Goal: Task Accomplishment & Management: Use online tool/utility

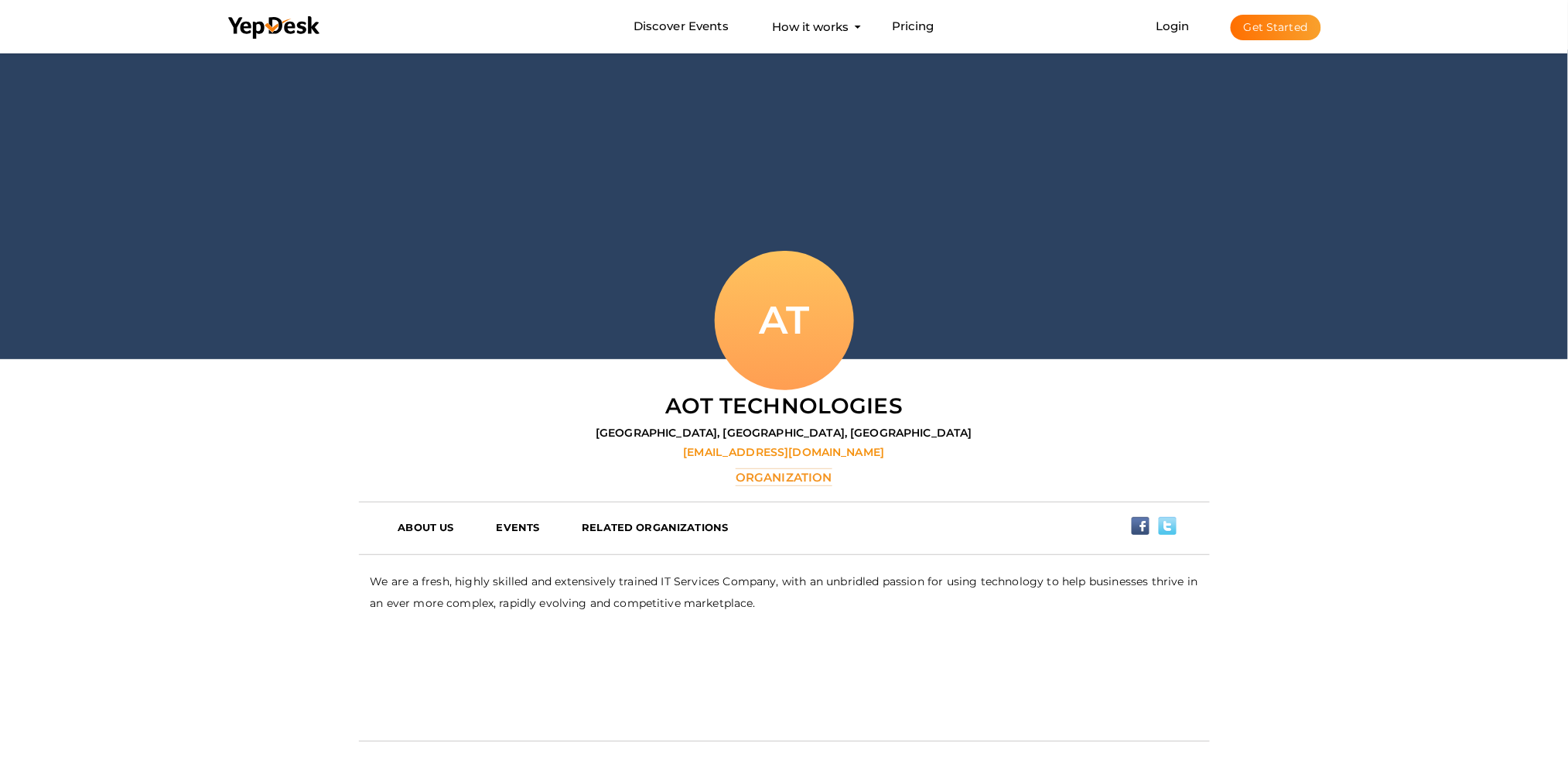
click at [1177, 32] on li "Login Get Started Branded mobile event apps YepDesk Meet Powerful Registration …" at bounding box center [1238, 26] width 227 height 51
click at [297, 26] on icon at bounding box center [275, 27] width 93 height 23
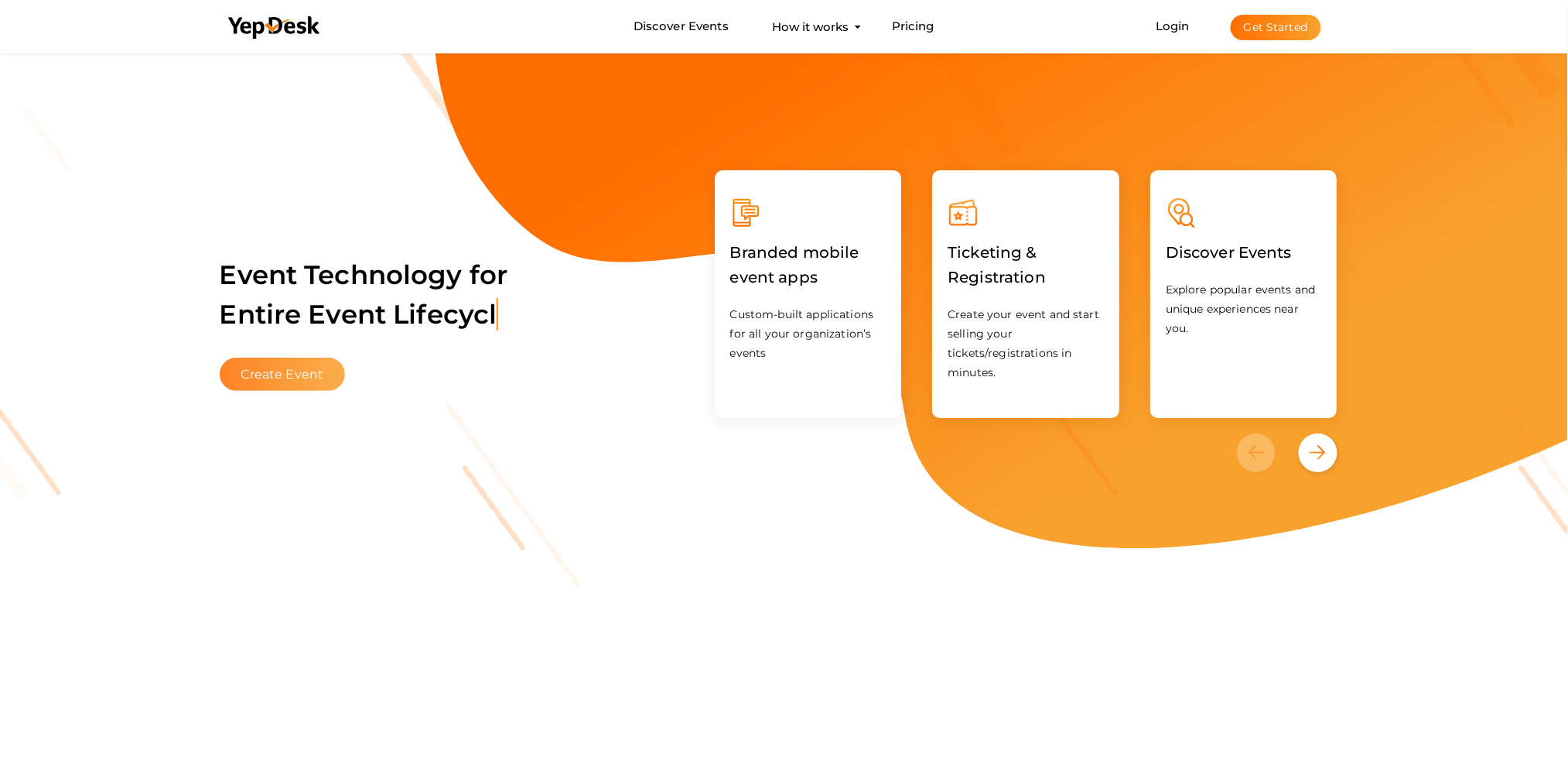
click at [307, 369] on button "Create Event" at bounding box center [283, 373] width 126 height 33
